Goal: Check status: Check status

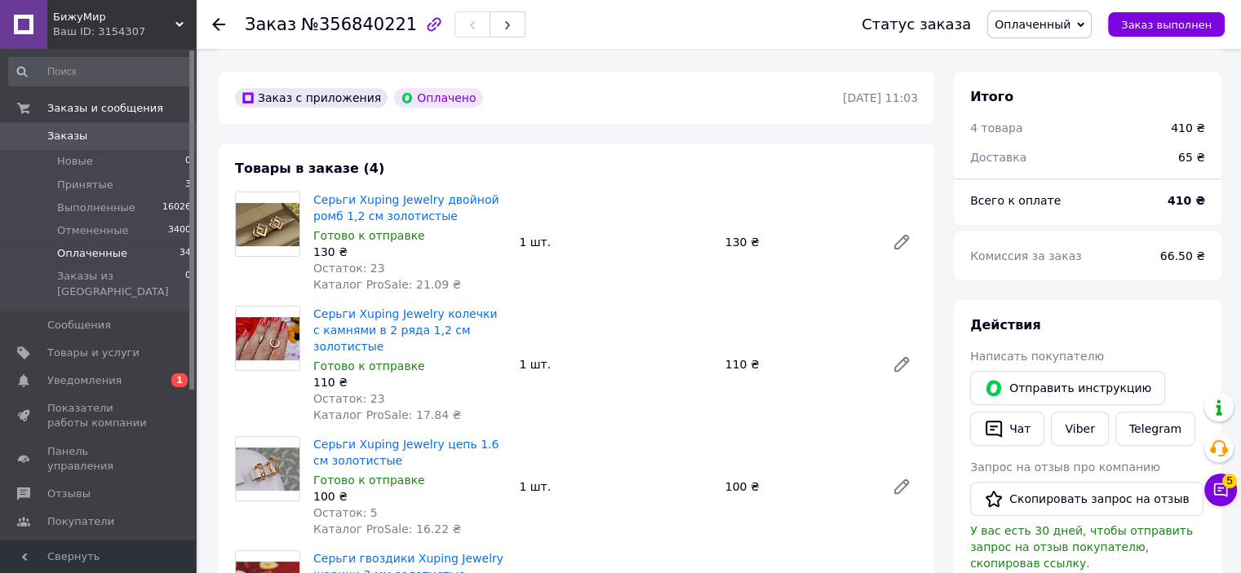
scroll to position [451, 0]
click at [96, 250] on span "Оплаченные" at bounding box center [92, 253] width 70 height 15
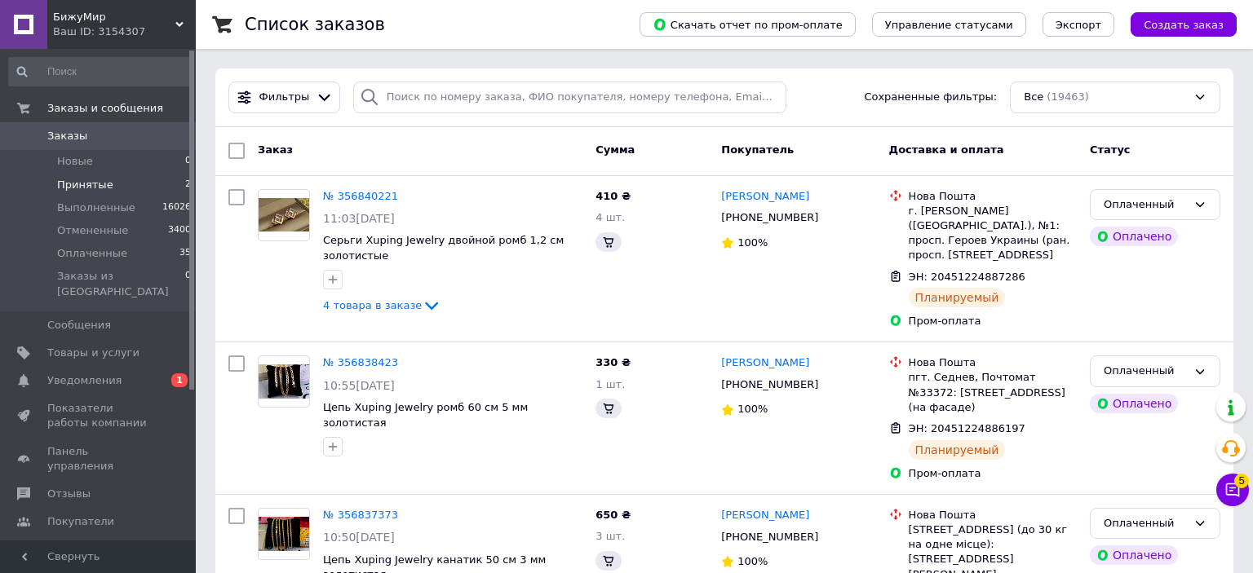
click at [114, 190] on li "Принятые 2" at bounding box center [100, 185] width 201 height 23
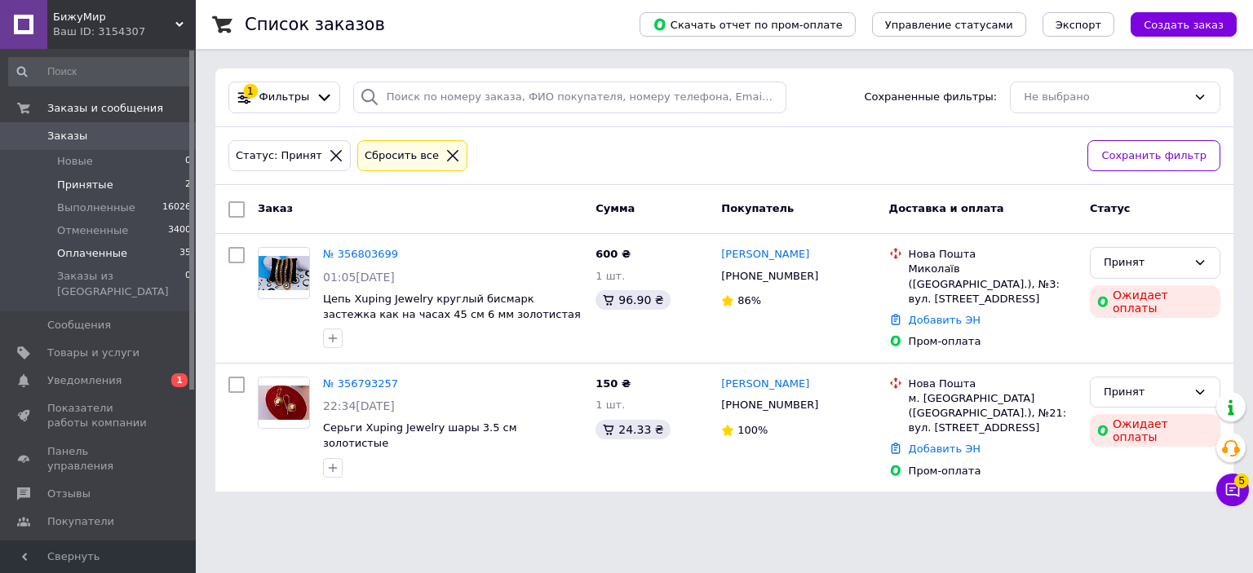
click at [95, 250] on span "Оплаченные" at bounding box center [92, 253] width 70 height 15
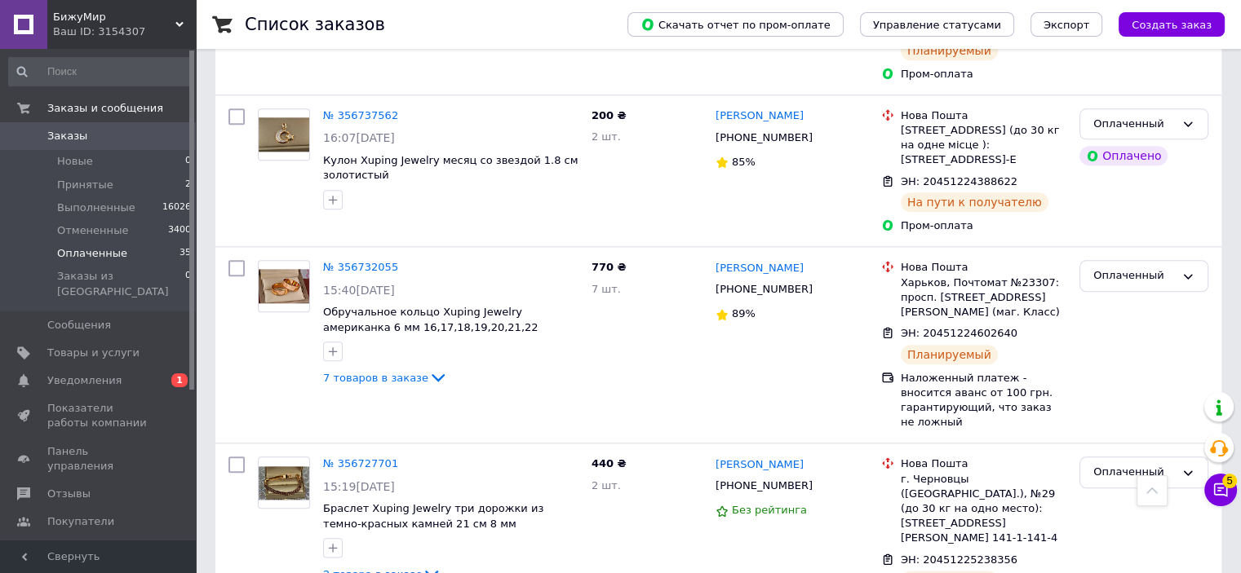
scroll to position [1794, 0]
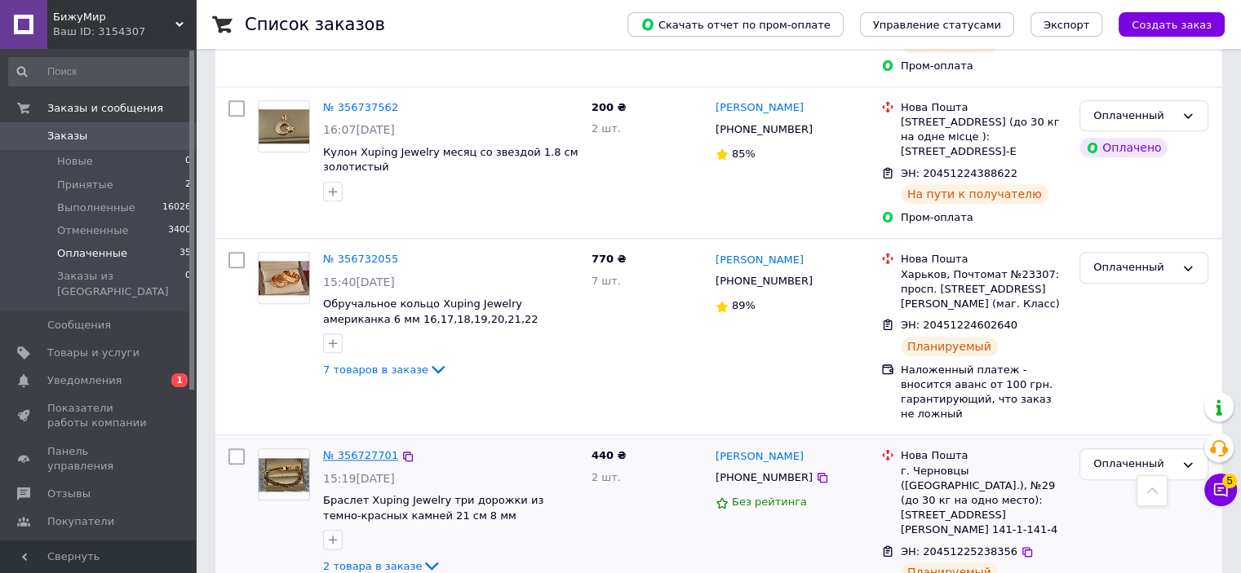
click at [364, 449] on link "№ 356727701" at bounding box center [360, 455] width 75 height 12
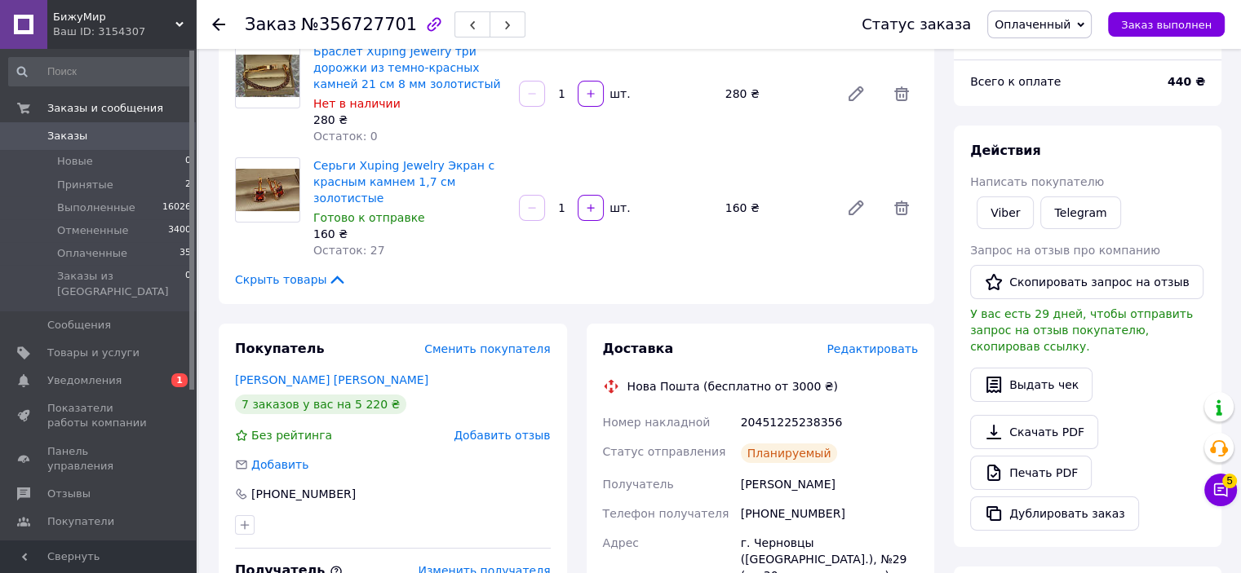
scroll to position [61, 0]
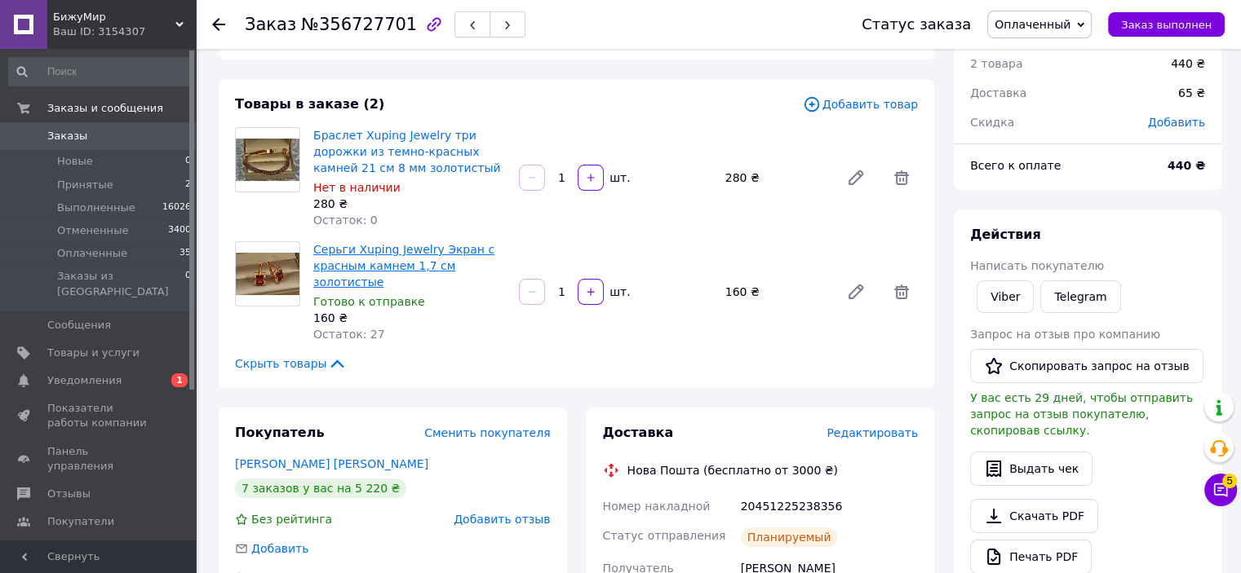
click at [343, 255] on link "Серьги Xuping Jewelry Экран с красным камнем 1,7 см золотистые" at bounding box center [403, 266] width 181 height 46
